Goal: Task Accomplishment & Management: Complete application form

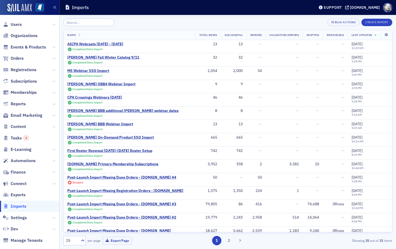
scroll to position [109, 0]
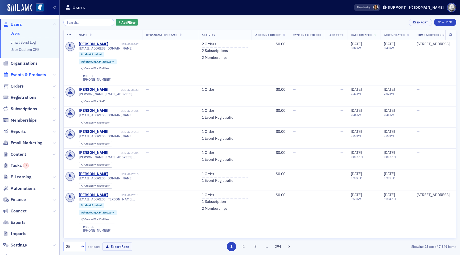
click at [29, 75] on span "Events & Products" at bounding box center [28, 75] width 35 height 6
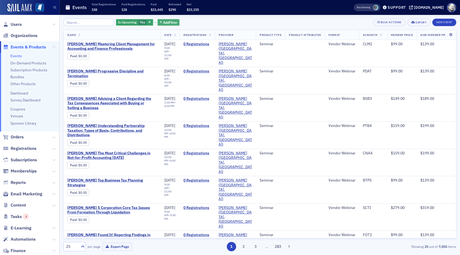
click at [163, 21] on span "Add Filter" at bounding box center [170, 22] width 14 height 5
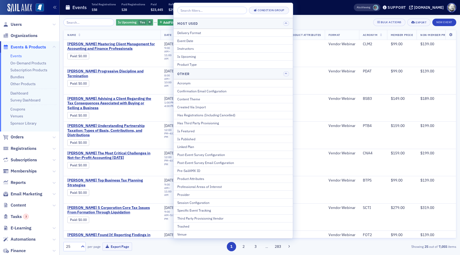
click at [149, 22] on icon "button" at bounding box center [150, 22] width 2 height 3
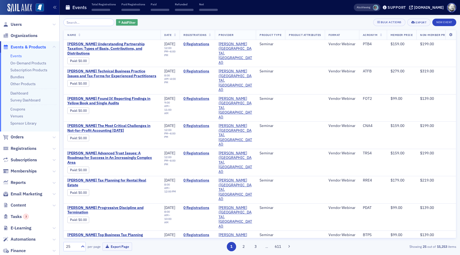
click at [123, 22] on span "Add Filter" at bounding box center [128, 22] width 14 height 5
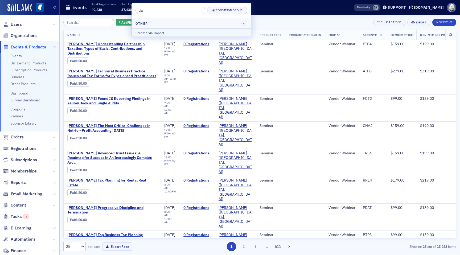
type input "via"
click at [155, 31] on div "Created Via Import" at bounding box center [191, 32] width 112 height 5
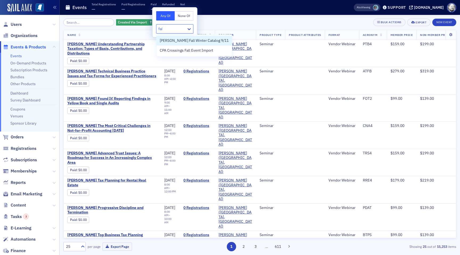
type input "fall"
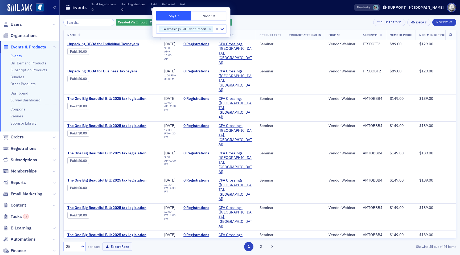
click at [244, 21] on div "Created Via Import CPA Crossings Fall Event Import Add Filter Bulk Actions Expo…" at bounding box center [259, 22] width 393 height 7
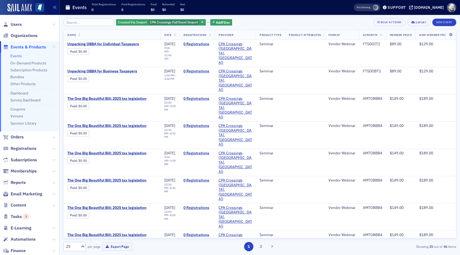
click at [21, 154] on span "Subscriptions" at bounding box center [29, 159] width 59 height 11
click at [23, 146] on span "Registrations" at bounding box center [24, 149] width 26 height 6
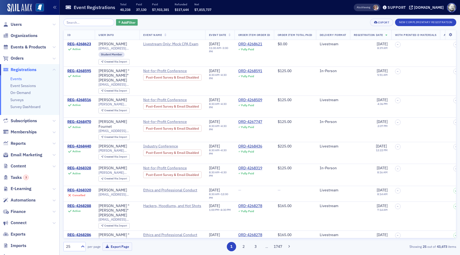
click at [121, 23] on span "Add Filter" at bounding box center [128, 22] width 14 height 5
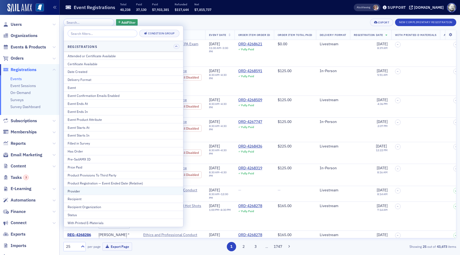
click at [105, 191] on div "Provider" at bounding box center [124, 190] width 112 height 5
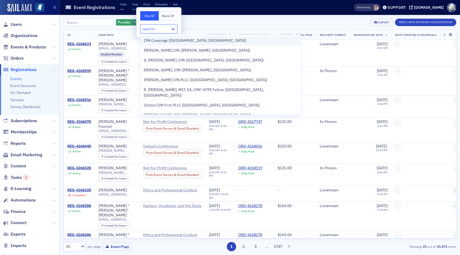
type input "cpa cross"
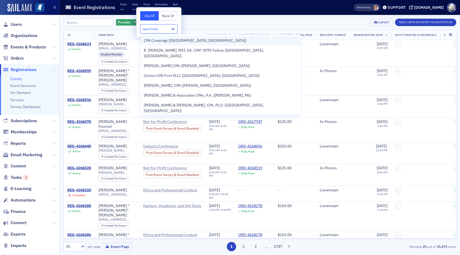
click at [170, 41] on span "CPA Crossings ([GEOGRAPHIC_DATA], [GEOGRAPHIC_DATA])" at bounding box center [195, 41] width 103 height 6
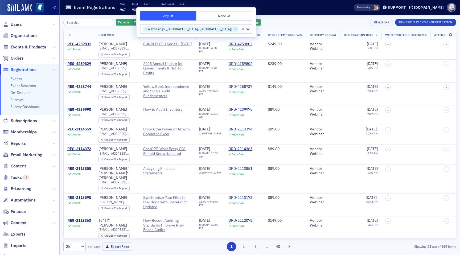
click at [255, 17] on div "Provider CPA Crossings ([GEOGRAPHIC_DATA], [GEOGRAPHIC_DATA]) Add Filter Export…" at bounding box center [259, 135] width 393 height 240
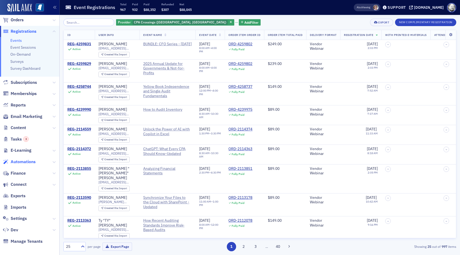
scroll to position [42, 0]
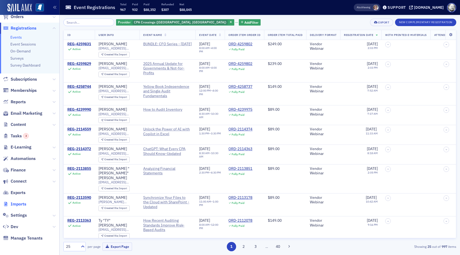
click at [22, 202] on span "Imports" at bounding box center [19, 204] width 16 height 6
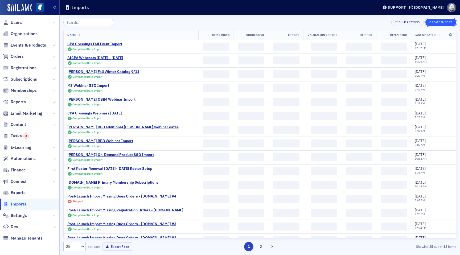
click at [446, 24] on button "Create Import" at bounding box center [440, 22] width 31 height 7
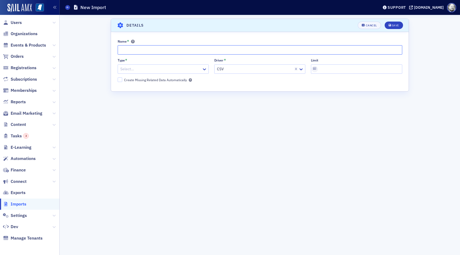
click at [176, 52] on input "Name *" at bounding box center [260, 49] width 285 height 9
type input "CPA Crossings 9/23 Import"
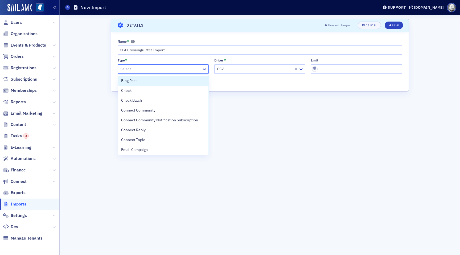
click at [166, 68] on div at bounding box center [160, 69] width 81 height 7
type input "eve"
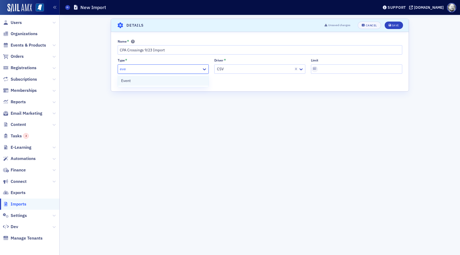
click at [157, 77] on div "Event" at bounding box center [163, 81] width 91 height 10
click at [398, 24] on div "Save" at bounding box center [395, 25] width 7 height 3
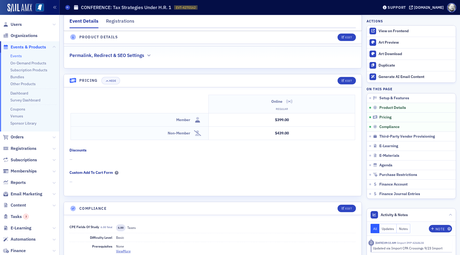
scroll to position [416, 0]
click at [10, 56] on link "Events" at bounding box center [15, 56] width 11 height 5
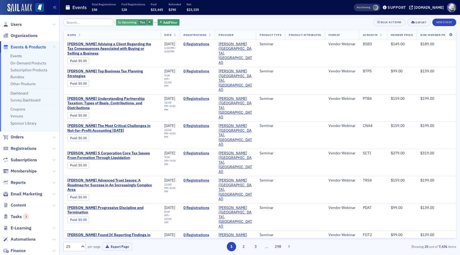
click at [149, 22] on icon "button" at bounding box center [150, 22] width 2 height 3
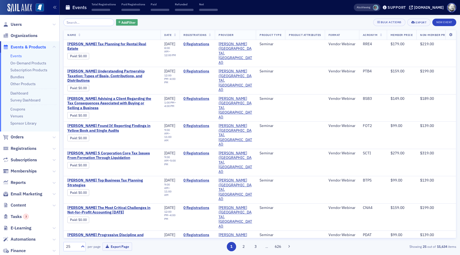
click at [125, 21] on span "Add Filter" at bounding box center [128, 22] width 14 height 5
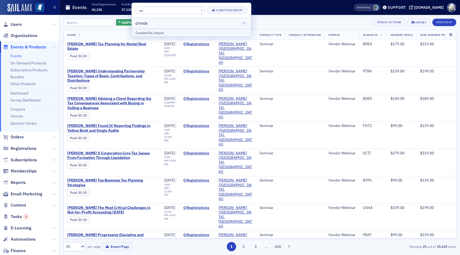
type input "via"
click at [143, 32] on div "Created Via Import" at bounding box center [191, 32] width 112 height 5
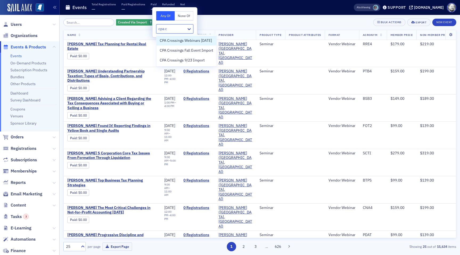
type input "cpa cr"
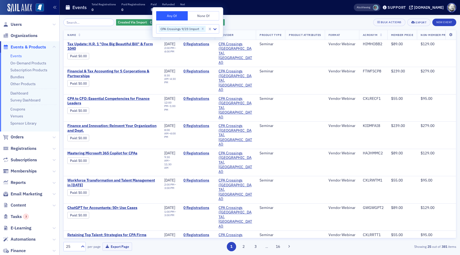
click at [254, 24] on div "Created Via Import CPA Crossings 9/23 Import Add Filter Bulk Actions Export New…" at bounding box center [259, 22] width 393 height 7
